Goal: Use online tool/utility: Utilize a website feature to perform a specific function

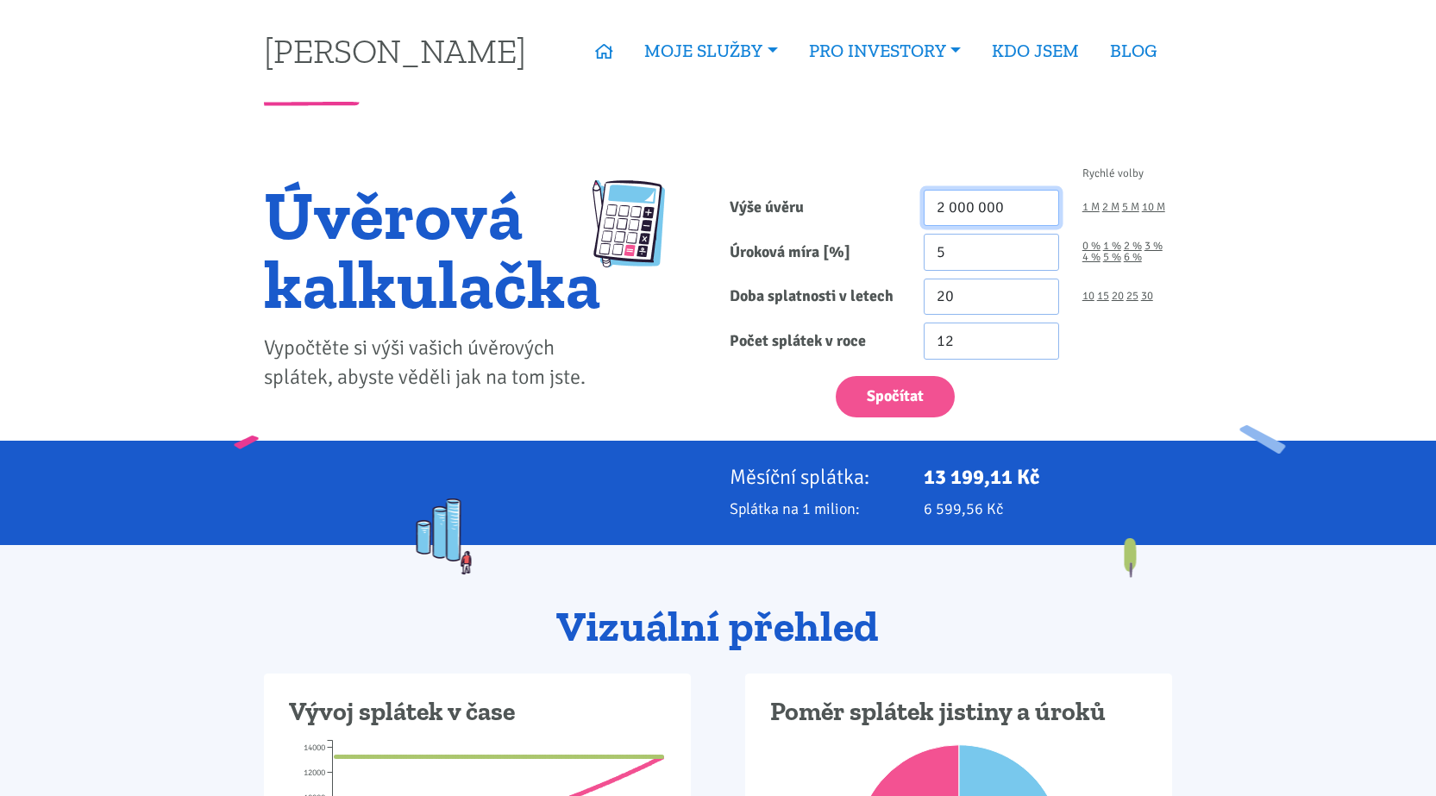
drag, startPoint x: 1010, startPoint y: 212, endPoint x: 913, endPoint y: 219, distance: 97.7
click at [913, 219] on div "2 000 000" at bounding box center [992, 208] width 159 height 37
type input "900 000"
drag, startPoint x: 971, startPoint y: 250, endPoint x: 917, endPoint y: 254, distance: 54.5
click at [917, 254] on div "5" at bounding box center [992, 252] width 159 height 37
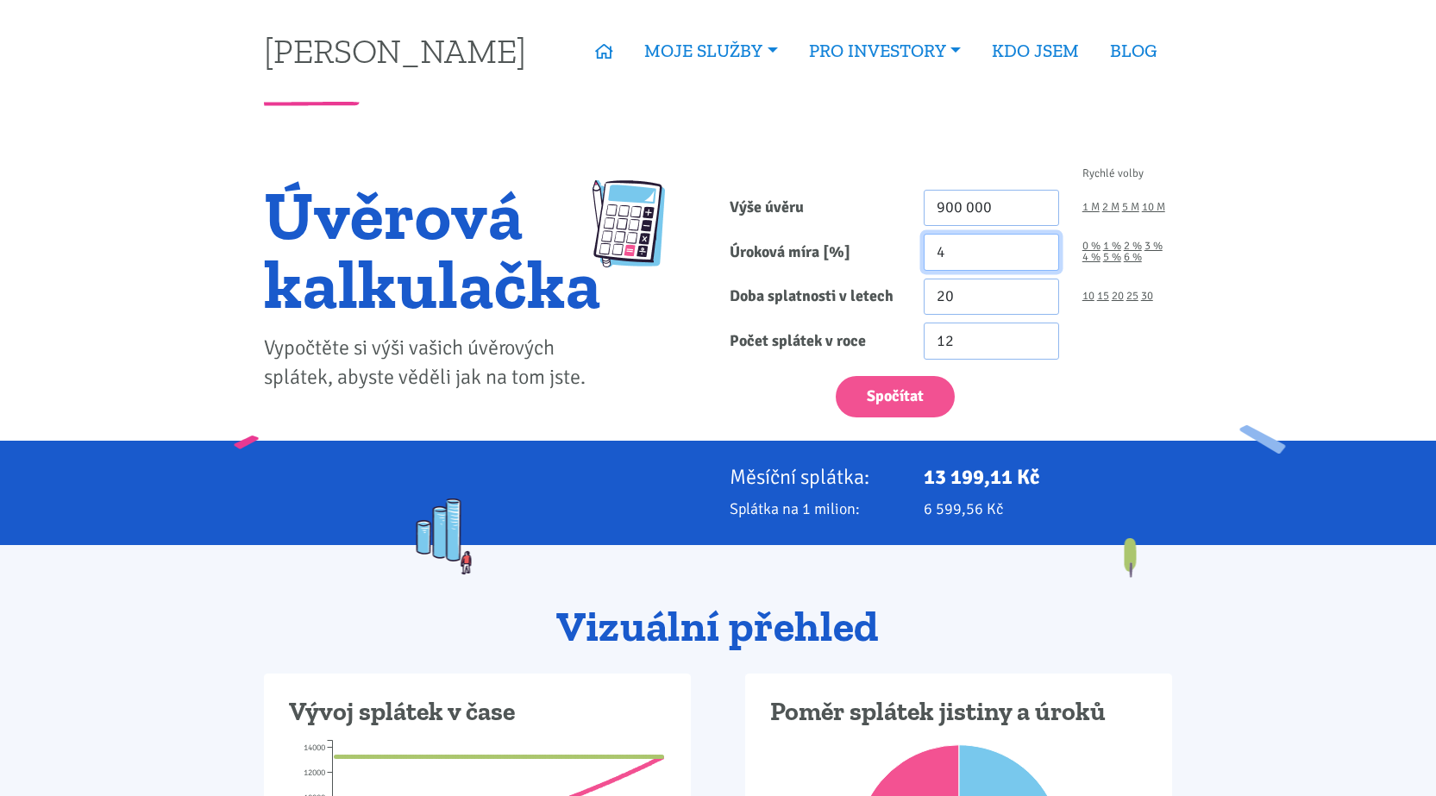
type input "4"
click at [1141, 320] on form "Rychlé volby Výše úvěru 900 000 1 M 2 M 5 M 10 M Úroková míra [%] 4 0 % 1 % 2 %" at bounding box center [951, 292] width 443 height 249
drag, startPoint x: 971, startPoint y: 300, endPoint x: 913, endPoint y: 297, distance: 58.8
click at [913, 297] on div "20" at bounding box center [992, 297] width 159 height 37
type input "10"
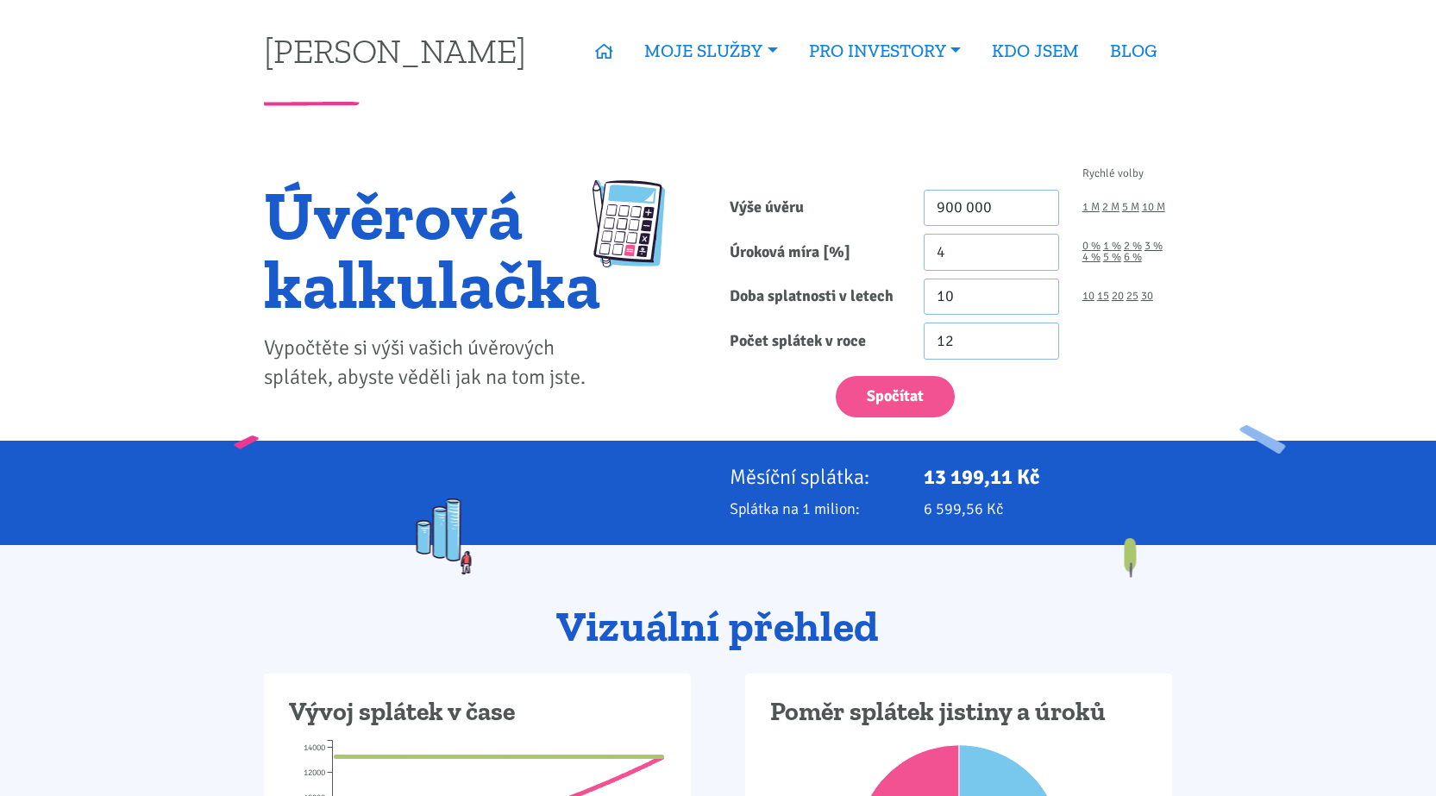
click at [1061, 357] on div "12" at bounding box center [992, 341] width 159 height 37
click at [895, 390] on button "Spočítat" at bounding box center [895, 397] width 119 height 42
type input "900000"
drag, startPoint x: 1013, startPoint y: 206, endPoint x: 916, endPoint y: 210, distance: 96.7
click at [916, 210] on div "900 000" at bounding box center [992, 208] width 159 height 37
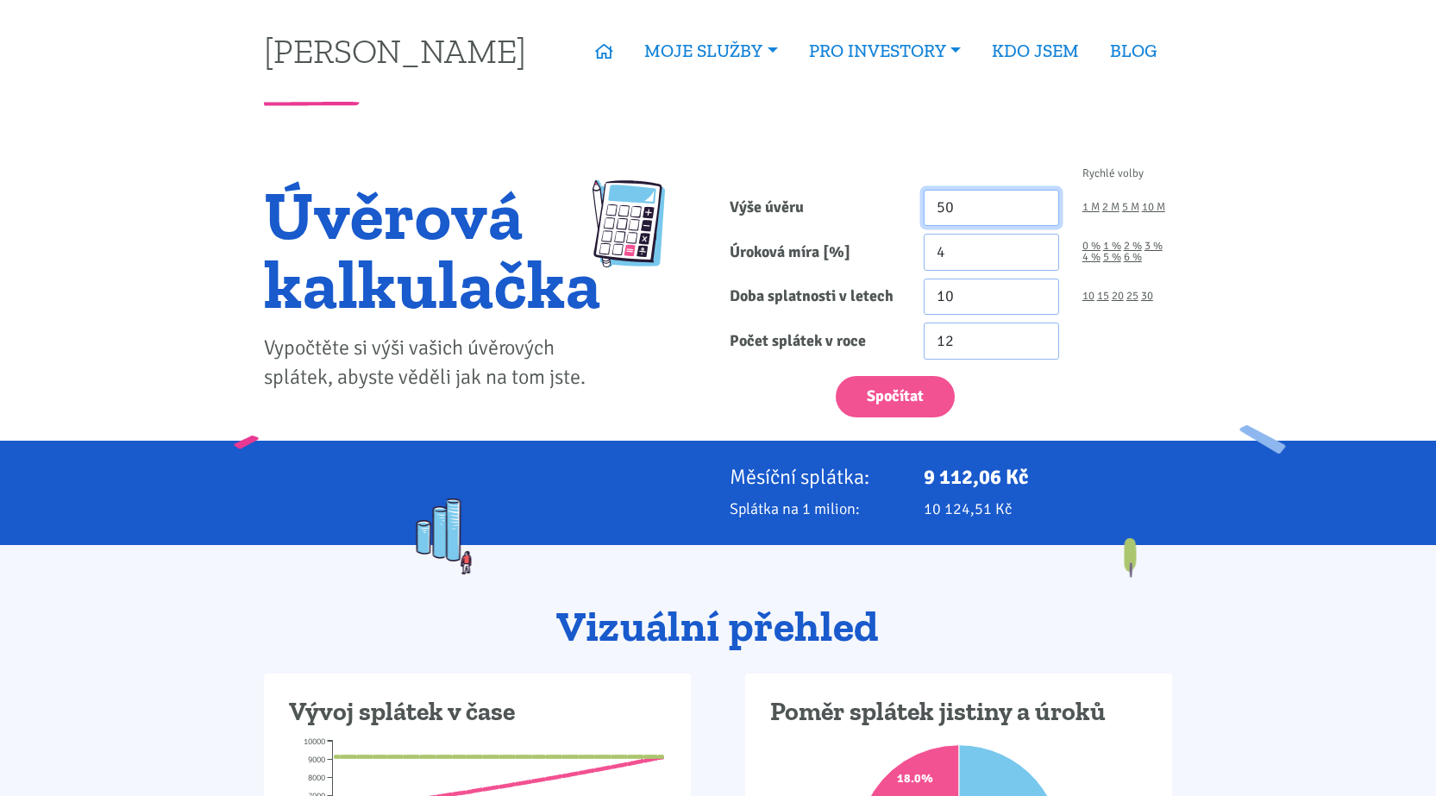
type input "5"
click at [1165, 315] on form "Rychlé volby Výše úvěru 650 000 1 M 2 M 5 M 10 M Úroková míra [%] 4 0 % 1 % 2 %" at bounding box center [951, 292] width 443 height 249
click at [899, 398] on button "Spočítat" at bounding box center [895, 397] width 119 height 42
type input "650000"
click at [1117, 358] on div "12" at bounding box center [1049, 341] width 272 height 37
